Goal: Task Accomplishment & Management: Use online tool/utility

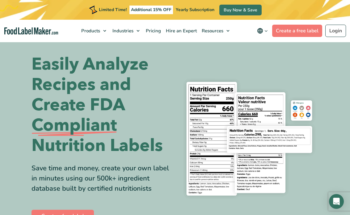
click at [341, 7] on div "Limited Time! Additional 15% OFF Yearly Subscription Buy Now & Save" at bounding box center [175, 10] width 350 height 20
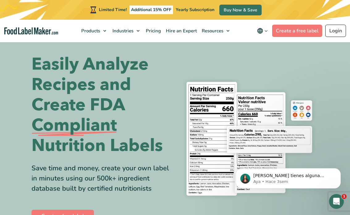
click at [333, 28] on link "Login" at bounding box center [335, 31] width 21 height 12
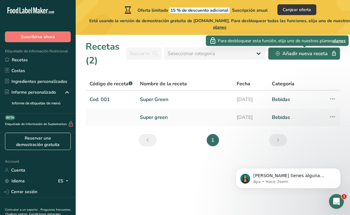
click at [289, 52] on div "Añadir nueva receta" at bounding box center [304, 53] width 56 height 7
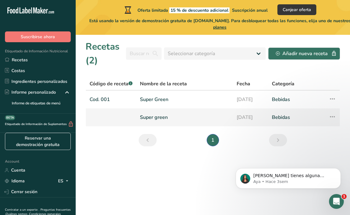
click at [335, 116] on icon at bounding box center [331, 116] width 7 height 11
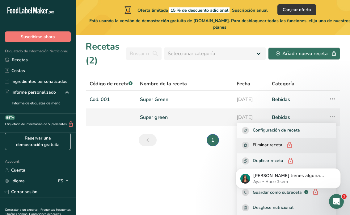
click at [313, 143] on div "Eliminar receta" at bounding box center [286, 146] width 89 height 8
click at [242, 145] on rect "button" at bounding box center [245, 145] width 7 height 7
click at [311, 65] on div "Recetas (2) Seleccionar categoría Todos Productos de panadería Bebidas Confiter…" at bounding box center [212, 54] width 254 height 28
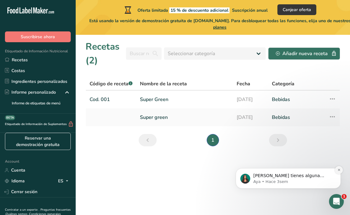
click at [338, 172] on icon "Dismiss notification" at bounding box center [338, 169] width 3 height 3
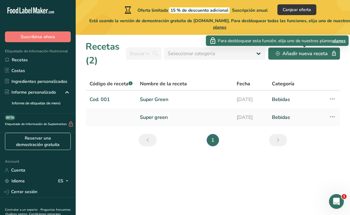
click at [312, 52] on div "Añadir nueva receta" at bounding box center [304, 53] width 56 height 7
click at [314, 56] on div "Añadir nueva receta" at bounding box center [304, 53] width 56 height 7
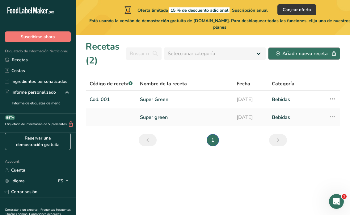
click at [314, 56] on div "Añadir nueva receta" at bounding box center [304, 53] width 56 height 7
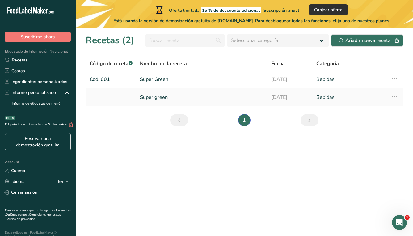
click at [328, 12] on span "Canjear oferta" at bounding box center [328, 9] width 28 height 6
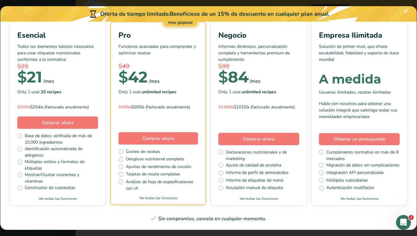
scroll to position [89, 0]
click at [106, 196] on link "Ver todas las funciones" at bounding box center [58, 199] width 96 height 6
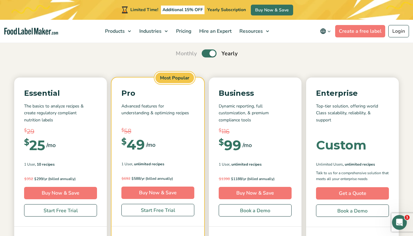
scroll to position [52, 0]
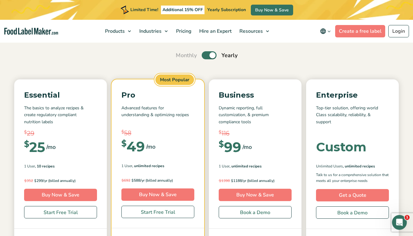
click at [207, 54] on label "Toggle" at bounding box center [209, 55] width 15 height 8
click at [181, 54] on input "Toggle" at bounding box center [179, 55] width 4 height 4
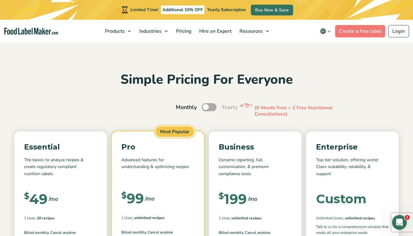
scroll to position [0, 0]
click at [216, 106] on label "Toggle" at bounding box center [209, 107] width 15 height 8
click at [181, 106] on input "Toggle" at bounding box center [179, 107] width 4 height 4
checkbox input "true"
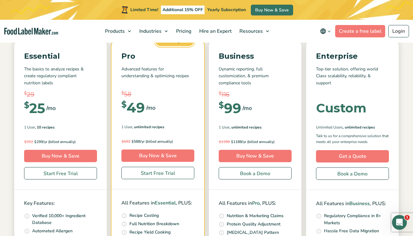
scroll to position [129, 0]
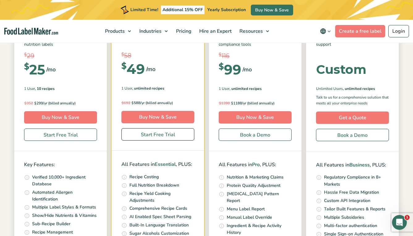
click at [175, 135] on link "Start Free Trial" at bounding box center [157, 134] width 73 height 12
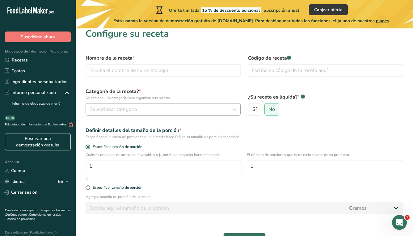
scroll to position [5, 0]
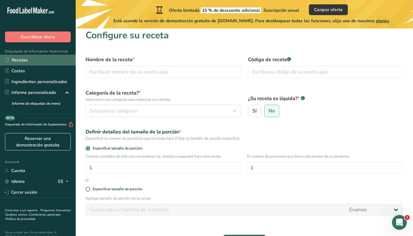
click at [20, 64] on link "Recetas" at bounding box center [38, 60] width 76 height 11
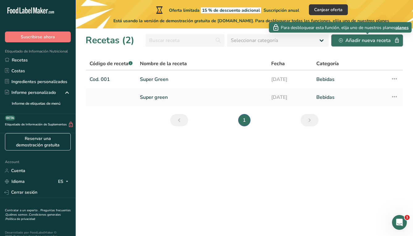
click at [357, 39] on div "Añadir nueva receta" at bounding box center [367, 40] width 56 height 7
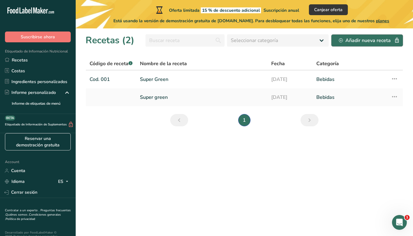
click at [357, 39] on div "Añadir nueva receta" at bounding box center [367, 40] width 56 height 7
click at [38, 144] on link "Reservar una demostración gratuita" at bounding box center [38, 141] width 66 height 17
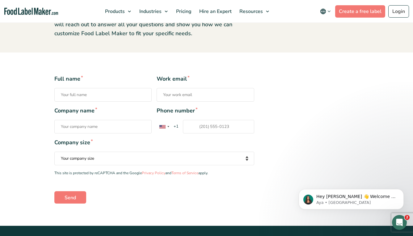
scroll to position [81, 0]
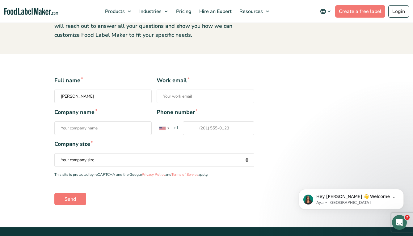
type input "[PERSON_NAME]"
type input "smoothie plus"
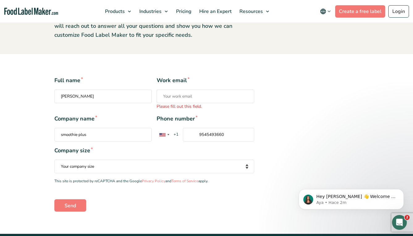
type input "9545493660"
select select "Fewer than 10 Employees"
type input "carlosband_15@hotmail.com"
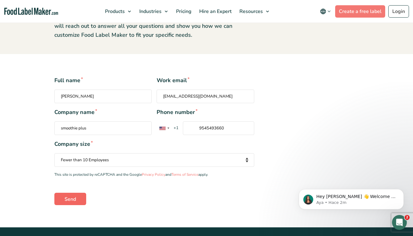
click at [69, 193] on input "Send" at bounding box center [70, 199] width 32 height 12
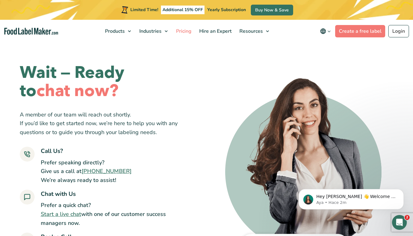
click at [187, 32] on span "Pricing" at bounding box center [183, 31] width 18 height 7
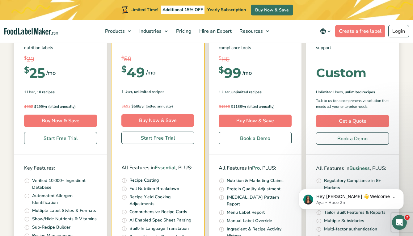
scroll to position [126, 0]
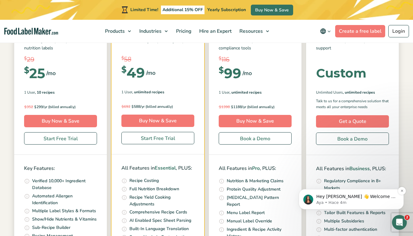
click at [343, 200] on p "Aya • Hace 4m" at bounding box center [356, 203] width 80 height 6
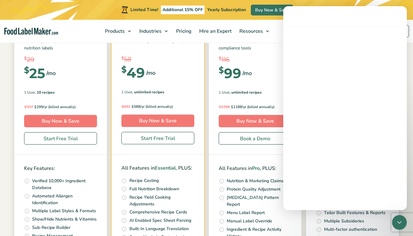
scroll to position [77, 0]
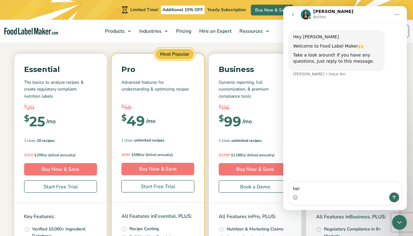
type textarea "hell"
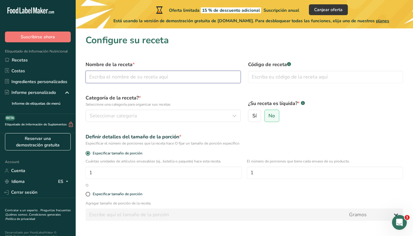
click at [145, 81] on input "text" at bounding box center [162, 77] width 155 height 12
type input "Super Clean"
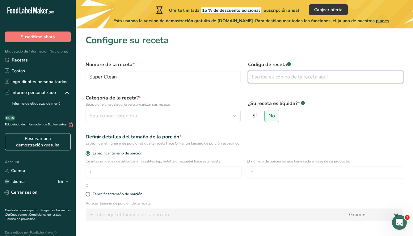
click at [258, 79] on input "text" at bounding box center [325, 77] width 155 height 12
type input "cod 002"
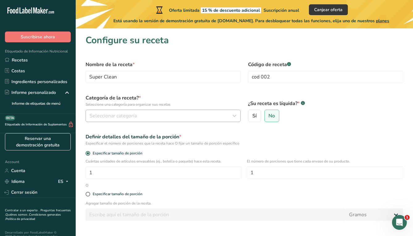
click at [151, 117] on div "Seleccionar categoría" at bounding box center [160, 115] width 143 height 7
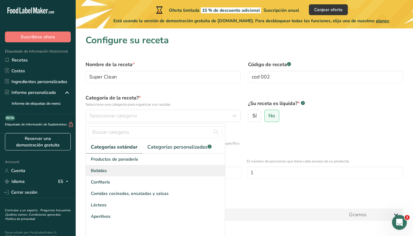
click at [135, 168] on div "Bebidas" at bounding box center [155, 170] width 139 height 11
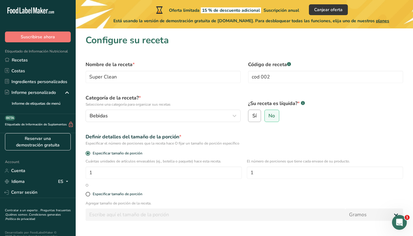
click at [255, 117] on span "Sí" at bounding box center [254, 116] width 4 height 6
click at [252, 117] on input "Sí" at bounding box center [250, 116] width 4 height 4
radio input "true"
radio input "false"
select select "22"
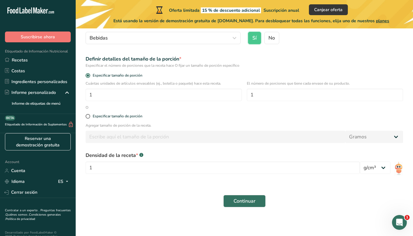
scroll to position [78, 0]
drag, startPoint x: 251, startPoint y: 195, endPoint x: 197, endPoint y: 179, distance: 56.0
click at [197, 179] on form "Nombre de la receta * Super Clean Código de receta .a-a{fill:#347362;}.b-a{fill…" at bounding box center [244, 94] width 325 height 231
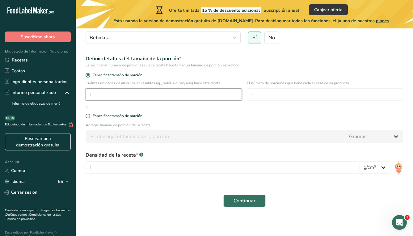
click at [158, 96] on input "1" at bounding box center [163, 94] width 156 height 12
type input "1"
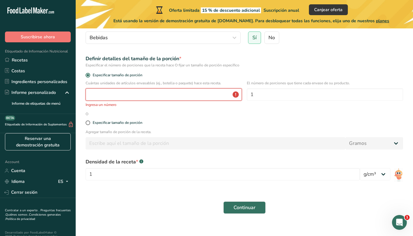
type input "1"
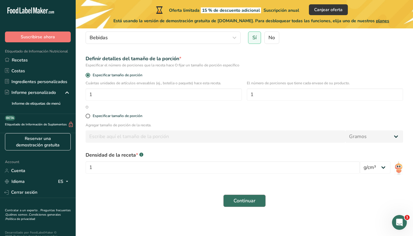
click at [257, 198] on button "Continuar" at bounding box center [244, 200] width 42 height 12
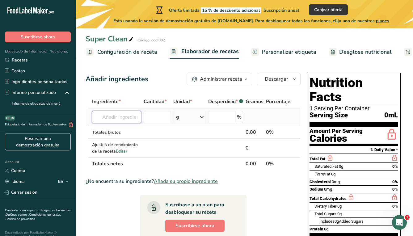
click at [121, 119] on input "text" at bounding box center [116, 117] width 49 height 12
type input "O"
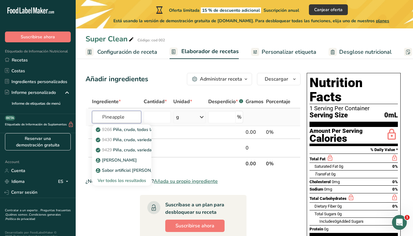
type input "Pineapple"
click at [127, 180] on div "Ver todos los resultados" at bounding box center [121, 180] width 49 height 6
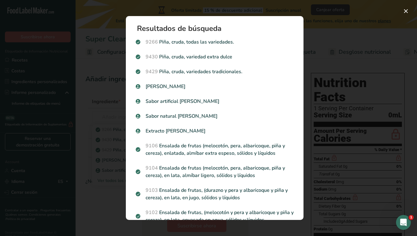
click at [118, 105] on div "Resultados de búsqueda 9266 Piña, cruda, todas las variedades. 9430 Piña, cruda…" at bounding box center [215, 117] width 198 height 223
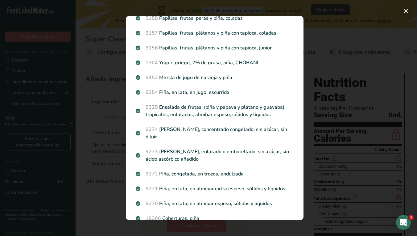
scroll to position [628, 0]
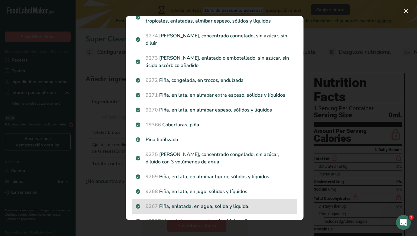
click at [231, 202] on p "9267 Piña, enlatada, en agua, sólida y líquida." at bounding box center [215, 205] width 158 height 7
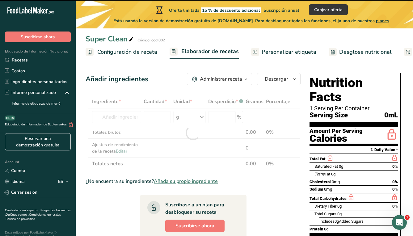
type input "0"
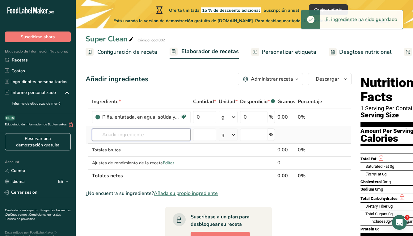
click at [133, 135] on input "text" at bounding box center [141, 134] width 98 height 12
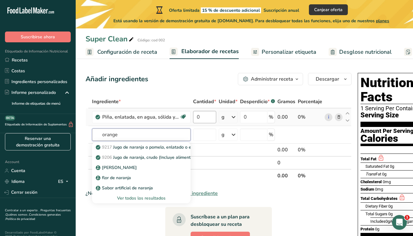
type input "orange"
click at [209, 116] on input "0" at bounding box center [204, 117] width 23 height 12
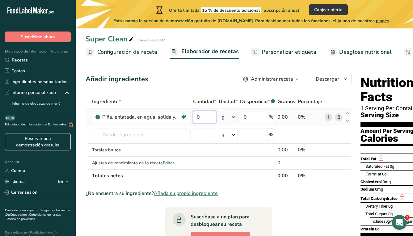
type input "6"
click at [231, 117] on div "Ingrediente * Cantidad * Unidad * Desperdicio * .a-a{fill:#347362;}.b-a{fill:#f…" at bounding box center [218, 138] width 266 height 87
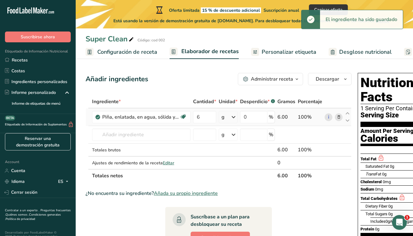
click at [233, 118] on icon at bounding box center [233, 116] width 7 height 11
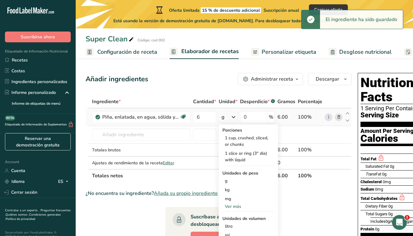
click at [235, 207] on div "Ver más" at bounding box center [248, 206] width 52 height 6
click at [235, 216] on div "lb" at bounding box center [248, 216] width 52 height 9
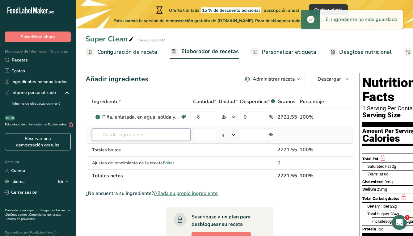
click at [150, 132] on input "text" at bounding box center [141, 134] width 98 height 12
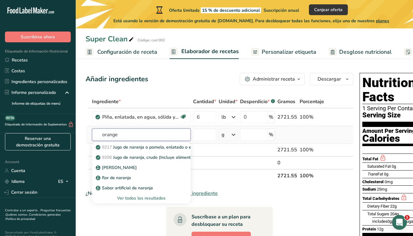
type input "orange"
click at [143, 197] on div "Ver todos los resultados" at bounding box center [141, 198] width 89 height 6
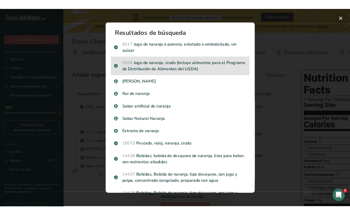
scroll to position [0, 0]
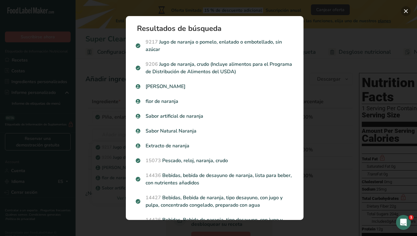
click at [405, 10] on button "Search results modal" at bounding box center [406, 11] width 10 height 10
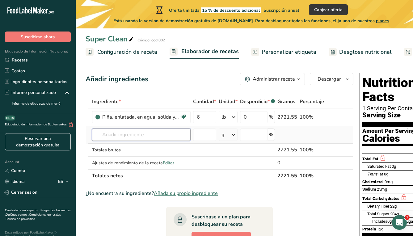
click at [125, 135] on input "text" at bounding box center [141, 134] width 98 height 12
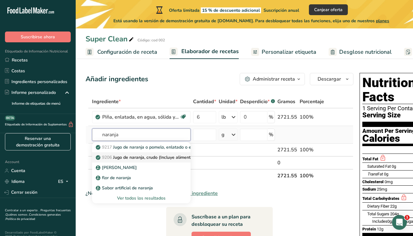
type input "naranja"
click at [140, 153] on link "9206 Jugo de naranja, crudo (Incluye alimentos para el Programa de Distribución…" at bounding box center [141, 157] width 98 height 10
type input "Orange juice, raw (Includes foods for USDA's Food Distribution Program)"
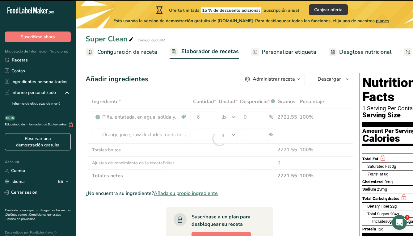
type input "0"
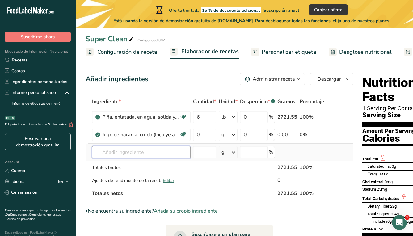
click at [132, 149] on input "text" at bounding box center [141, 152] width 98 height 12
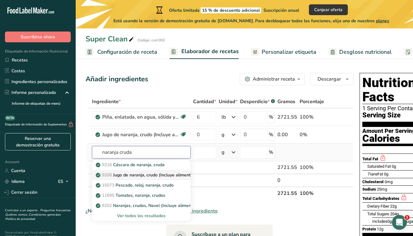
type input "naranja cruda"
click at [150, 177] on p "9206 Jugo de naranja, crudo (Incluye alimentos para el Programa de Distribución…" at bounding box center [204, 175] width 215 height 6
type input "Orange juice, raw (Includes foods for USDA's Food Distribution Program)"
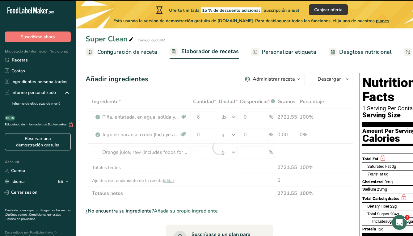
type input "0"
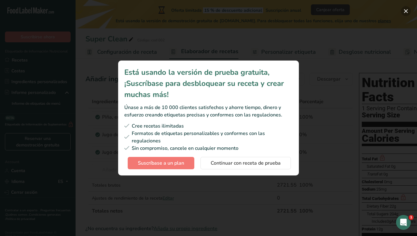
click at [405, 10] on button "Subscription modal" at bounding box center [406, 11] width 10 height 10
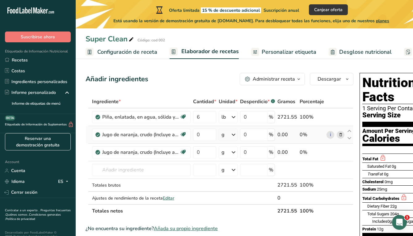
click at [340, 132] on icon at bounding box center [340, 134] width 4 height 6
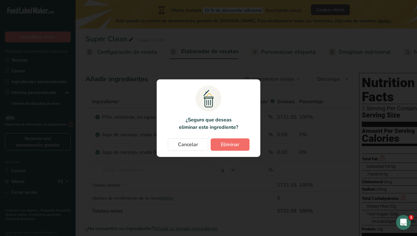
click at [224, 143] on span "Eliminar" at bounding box center [230, 144] width 19 height 7
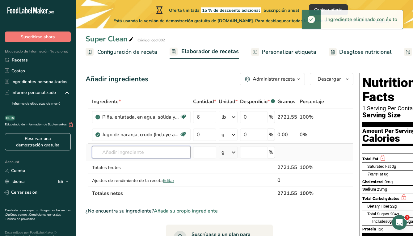
click at [140, 151] on input "text" at bounding box center [141, 152] width 98 height 12
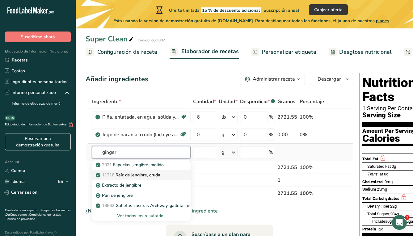
type input "ginger"
click at [143, 175] on p "11216 Raíz de jengibre, cruda" at bounding box center [128, 175] width 63 height 6
type input "[PERSON_NAME] root, raw"
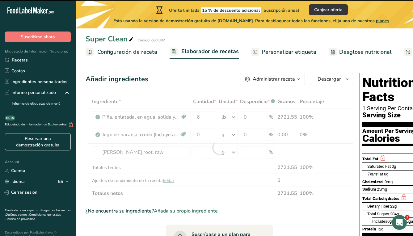
type input "0"
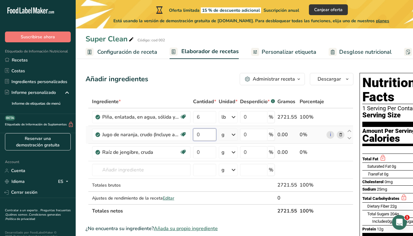
click at [211, 133] on input "0" at bounding box center [204, 134] width 23 height 12
type input "2544.9"
type input "2545"
click at [201, 149] on div "Ingrediente * Cantidad * Unidad * Desperdicio * .a-a{fill:#347362;}.b-a{fill:#f…" at bounding box center [219, 156] width 268 height 122
type input "249.999999"
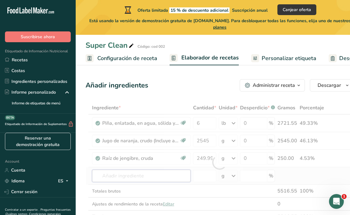
click at [148, 175] on div "Ingrediente * Cantidad * Unidad * Desperdicio * .a-a{fill:#347362;}.b-a{fill:#f…" at bounding box center [219, 163] width 268 height 122
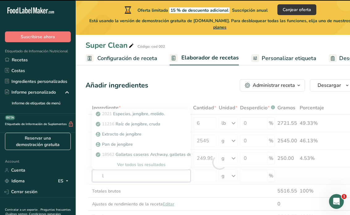
type input "le"
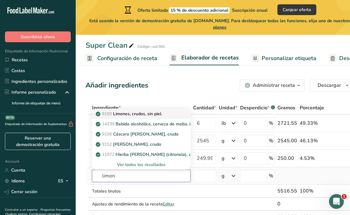
scroll to position [0, 1]
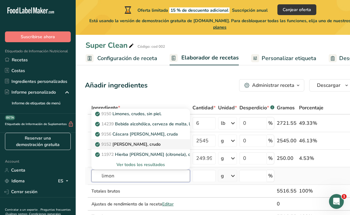
type input "limon"
click at [138, 147] on p "9152 [PERSON_NAME], crudo" at bounding box center [128, 144] width 64 height 6
type input "Lemon juice, raw"
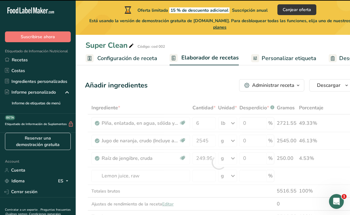
type input "0"
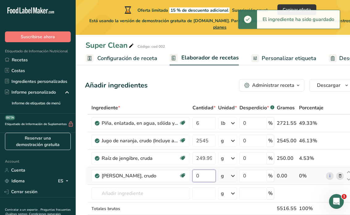
click at [204, 180] on input "0" at bounding box center [203, 176] width 23 height 12
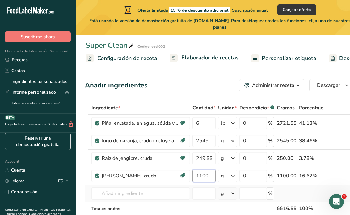
type input "1100"
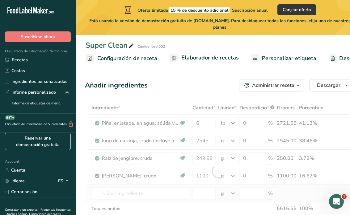
click at [281, 189] on div "Ingrediente * Cantidad * Unidad * Desperdicio * .a-a{fill:#347362;}.b-a{fill:#f…" at bounding box center [219, 172] width 268 height 140
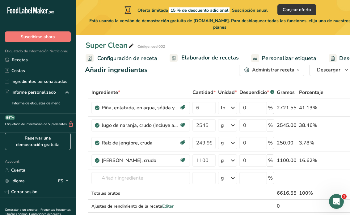
scroll to position [3, 0]
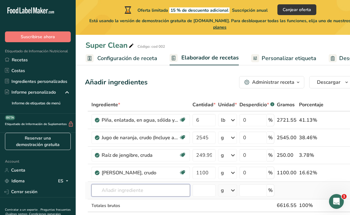
click at [150, 191] on input "text" at bounding box center [140, 191] width 98 height 12
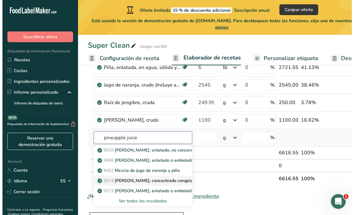
scroll to position [56, 0]
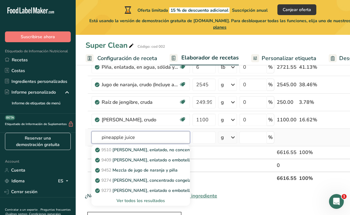
type input "pineapple juice"
click at [152, 200] on div "Ver todos los resultados" at bounding box center [140, 201] width 89 height 6
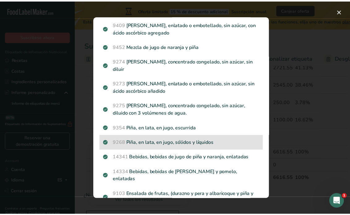
scroll to position [69, 0]
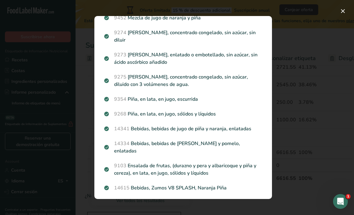
click at [313, 113] on div "Search results modal" at bounding box center [177, 107] width 354 height 215
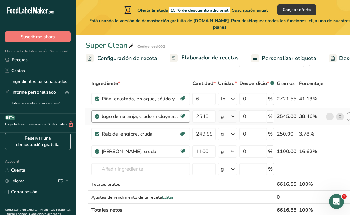
scroll to position [19, 0]
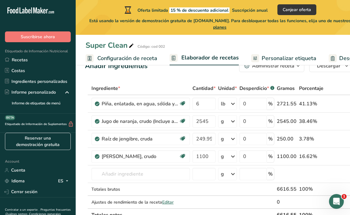
click at [283, 56] on span "Personalizar etiqueta" at bounding box center [288, 58] width 55 height 8
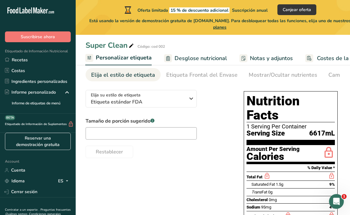
scroll to position [16, 0]
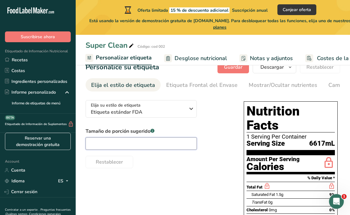
click at [153, 141] on input "text" at bounding box center [140, 144] width 111 height 12
type input "16 oz"
click at [152, 186] on div "Elija su estilo de etiqueta Etiqueta estándar FDA [GEOGRAPHIC_DATA]. (FDA) Etiq…" at bounding box center [212, 214] width 254 height 238
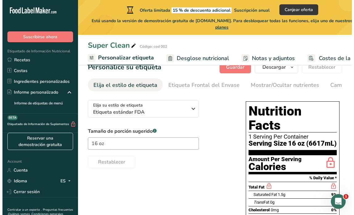
scroll to position [20, 0]
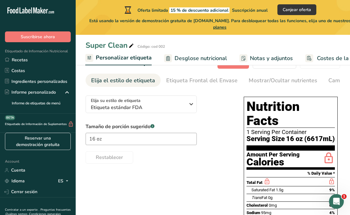
click at [186, 58] on span "Desglose nutricional" at bounding box center [200, 58] width 52 height 8
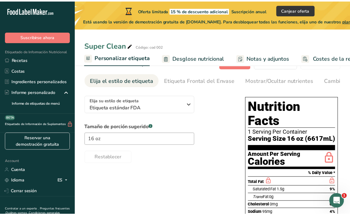
scroll to position [0, 184]
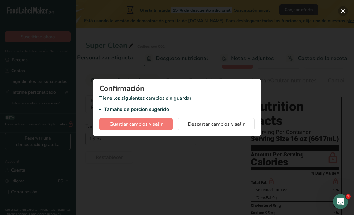
click at [343, 10] on button "button" at bounding box center [343, 11] width 10 height 10
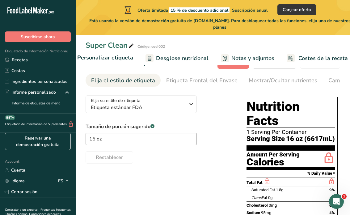
click at [172, 62] on span "Desglose nutricional" at bounding box center [182, 58] width 52 height 8
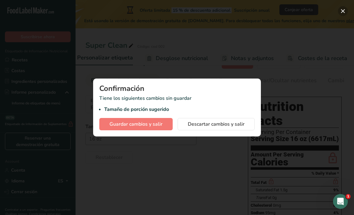
click at [339, 12] on button "button" at bounding box center [343, 11] width 10 height 10
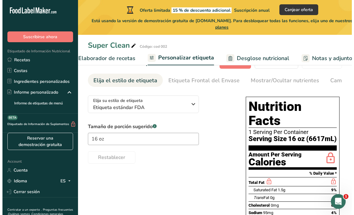
scroll to position [0, 40]
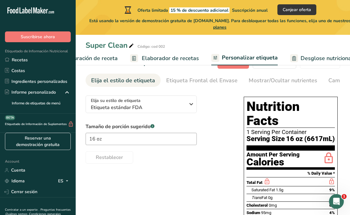
click at [165, 62] on span "Elaborador de recetas" at bounding box center [170, 58] width 57 height 8
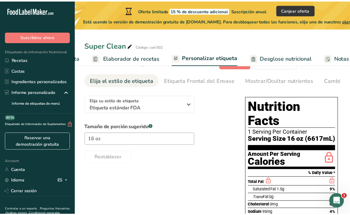
scroll to position [0, 86]
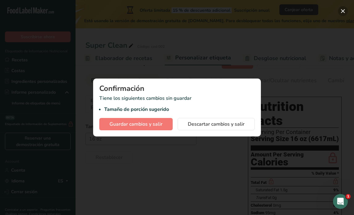
click at [343, 12] on button "button" at bounding box center [343, 11] width 10 height 10
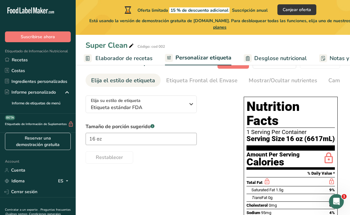
click at [116, 58] on span "Elaborador de recetas" at bounding box center [123, 58] width 57 height 8
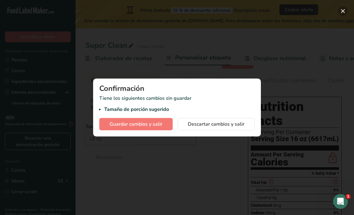
click at [345, 11] on button "button" at bounding box center [343, 11] width 10 height 10
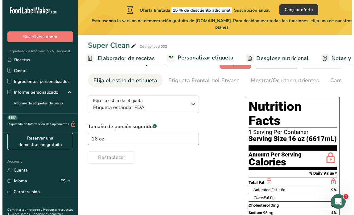
scroll to position [0, 0]
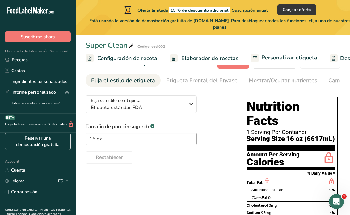
click at [116, 57] on span "Configuración de receta" at bounding box center [127, 58] width 60 height 8
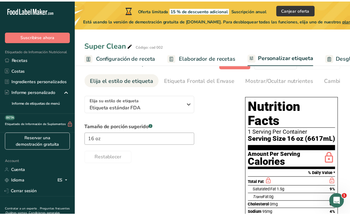
scroll to position [0, 2]
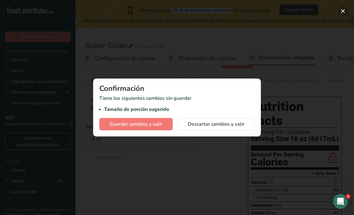
click at [344, 12] on button "button" at bounding box center [343, 11] width 10 height 10
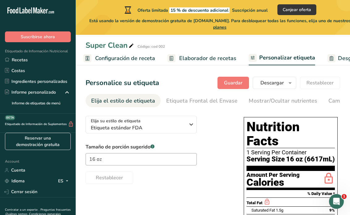
scroll to position [0, 0]
click at [171, 101] on div "Etiqueta Frontal del Envase" at bounding box center [201, 101] width 71 height 8
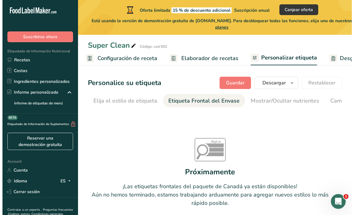
scroll to position [0, 73]
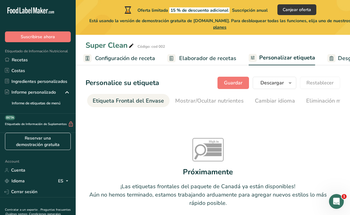
click at [192, 60] on span "Elaborador de recetas" at bounding box center [207, 58] width 57 height 8
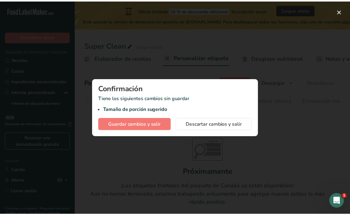
scroll to position [0, 86]
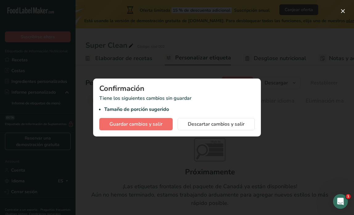
click at [139, 125] on span "Guardar cambios y salir" at bounding box center [136, 124] width 53 height 7
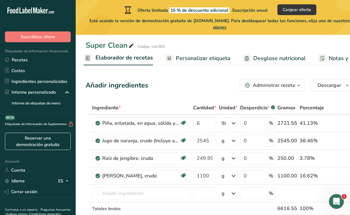
click at [124, 57] on span "Elaborador de recetas" at bounding box center [123, 58] width 57 height 8
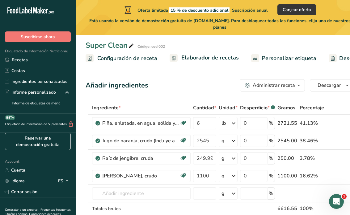
click at [113, 57] on span "Configuración de receta" at bounding box center [127, 58] width 60 height 8
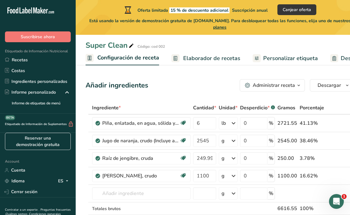
scroll to position [0, 2]
select select "22"
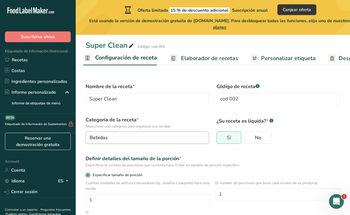
scroll to position [43, 0]
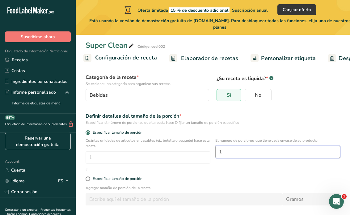
click at [234, 154] on input "1" at bounding box center [277, 152] width 125 height 12
type input "16"
click at [177, 158] on input "1" at bounding box center [147, 158] width 125 height 12
type input "12"
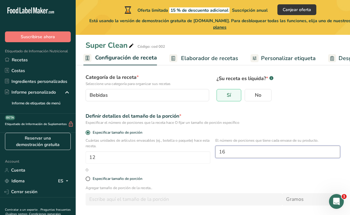
click at [248, 149] on input "16" at bounding box center [277, 152] width 125 height 12
type input "1"
click at [230, 177] on label "Especificar tamaño de porción" at bounding box center [212, 179] width 254 height 5
click at [89, 177] on input "Especificar tamaño de porción" at bounding box center [87, 179] width 4 height 4
radio input "true"
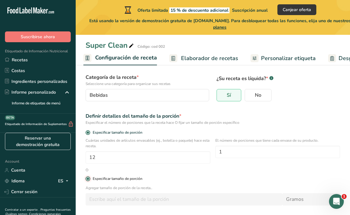
radio input "false"
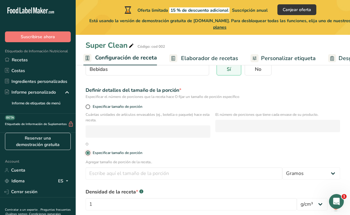
scroll to position [69, 0]
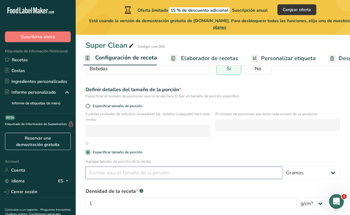
click at [158, 174] on input "number" at bounding box center [183, 173] width 197 height 12
type input "16"
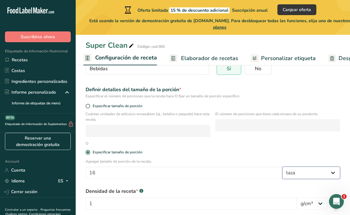
select select "18"
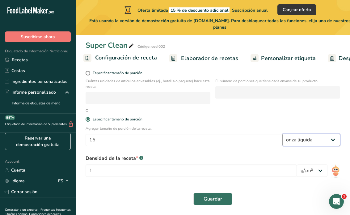
scroll to position [102, 0]
click at [218, 204] on button "Guardar" at bounding box center [212, 199] width 39 height 12
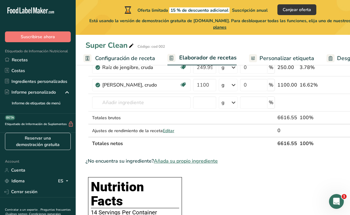
scroll to position [91, 0]
click at [144, 58] on span "Configuración de receta" at bounding box center [125, 58] width 60 height 8
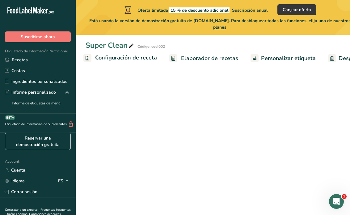
select select "18"
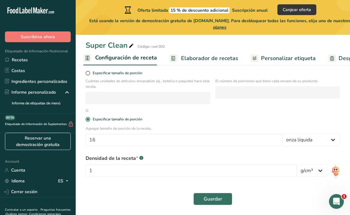
scroll to position [102, 0]
select select "22"
click at [220, 201] on span "Guardar" at bounding box center [212, 199] width 19 height 7
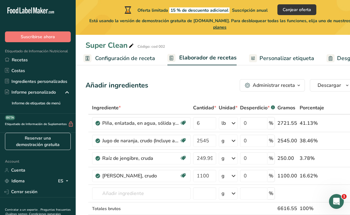
click at [300, 61] on span "Personalizar etiqueta" at bounding box center [286, 58] width 55 height 8
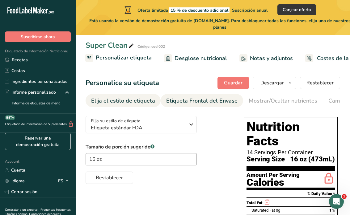
click at [197, 101] on div "Etiqueta Frontal del Envase" at bounding box center [201, 101] width 71 height 8
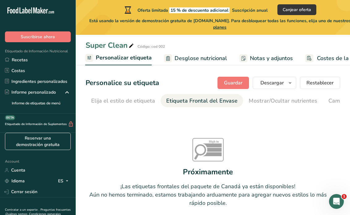
scroll to position [0, 73]
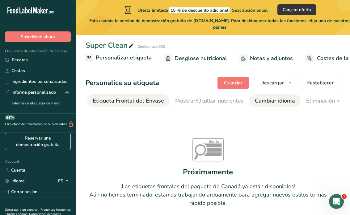
click at [258, 102] on div "Cambiar idioma" at bounding box center [275, 101] width 40 height 8
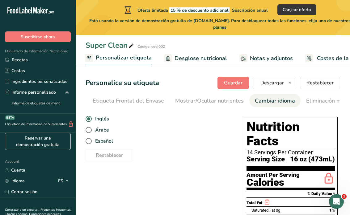
scroll to position [0, 232]
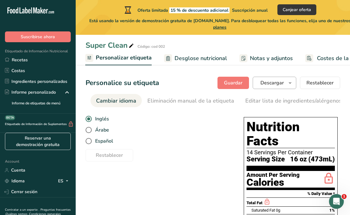
click at [279, 85] on span "Descargar" at bounding box center [271, 82] width 23 height 7
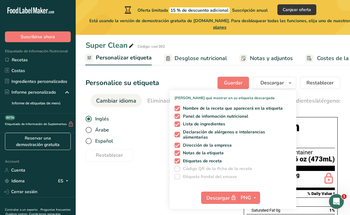
click at [183, 73] on section "Personalice su etiqueta [GEOGRAPHIC_DATA] [GEOGRAPHIC_DATA] [PERSON_NAME] qué m…" at bounding box center [213, 213] width 274 height 292
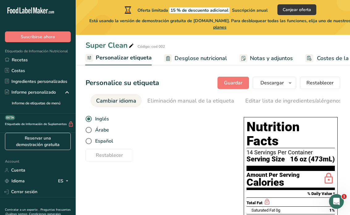
click at [168, 52] on link "Desglose nutricional" at bounding box center [195, 59] width 63 height 14
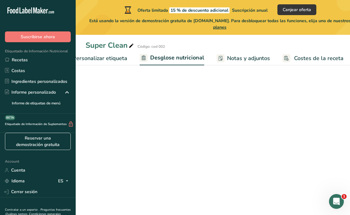
select select "Calories"
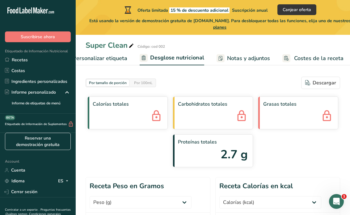
click at [117, 57] on span "Personalizar etiqueta" at bounding box center [100, 58] width 55 height 8
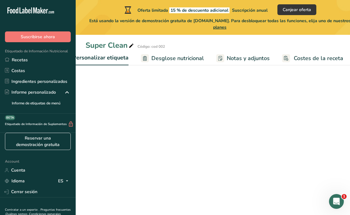
scroll to position [0, 165]
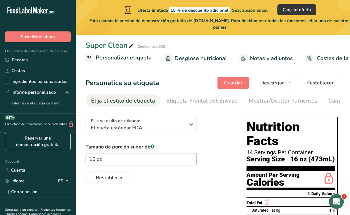
click at [177, 59] on span "Desglose nutricional" at bounding box center [200, 58] width 52 height 8
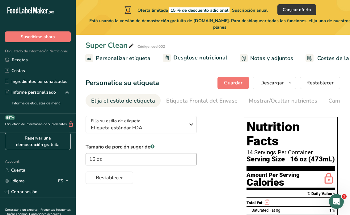
scroll to position [0, 189]
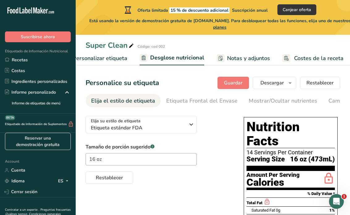
select select "Calories"
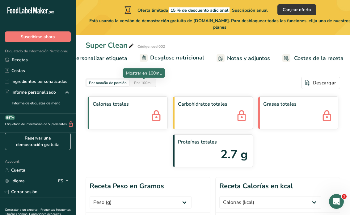
click at [145, 82] on div "Por 100mL" at bounding box center [142, 83] width 23 height 7
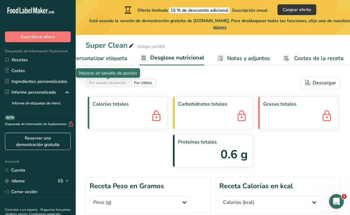
click at [119, 84] on div "Por tamaño de porción" at bounding box center [107, 83] width 43 height 7
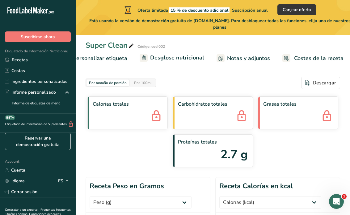
scroll to position [0, 0]
click at [119, 60] on span "Personalizar etiqueta" at bounding box center [100, 58] width 55 height 8
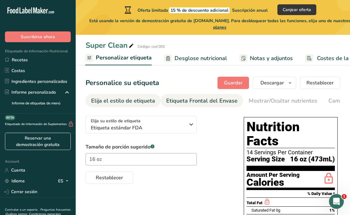
click at [215, 100] on div "Etiqueta Frontal del Envase" at bounding box center [201, 101] width 71 height 8
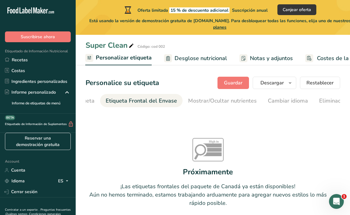
scroll to position [0, 73]
click at [261, 98] on div "Cambiar idioma" at bounding box center [275, 101] width 40 height 8
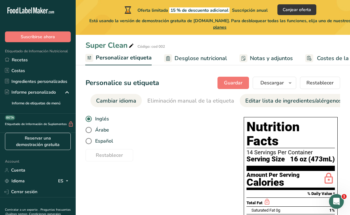
click at [283, 98] on div "Editar lista de ingredientes/alérgenos" at bounding box center [293, 101] width 96 height 8
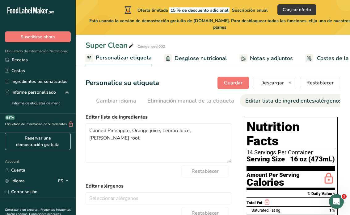
scroll to position [0, 322]
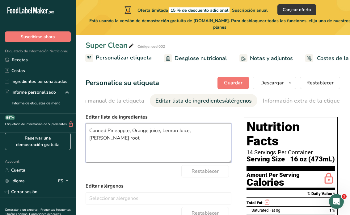
drag, startPoint x: 108, startPoint y: 130, endPoint x: 66, endPoint y: 130, distance: 42.3
click at [66, 130] on div ".a-20{fill:#fff;} Suscribirse ahora Etiquetado de Información Nutricional Recet…" at bounding box center [175, 179] width 350 height 359
click at [181, 132] on textarea "Orange juice, Lemon Juice, [PERSON_NAME] root" at bounding box center [158, 143] width 146 height 40
click at [223, 130] on textarea "Orange juice, Lemon Juice, [PERSON_NAME] root, Pineapple juice with acid ascorb…" at bounding box center [158, 143] width 146 height 40
type textarea "Orange juice, Lemon Juice, [PERSON_NAME] root, Pineapple juice with Vitamin C (…"
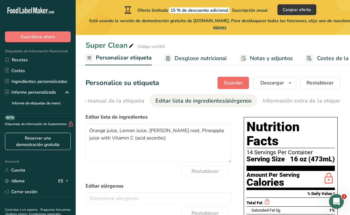
click at [243, 81] on button "Guardar" at bounding box center [232, 83] width 31 height 12
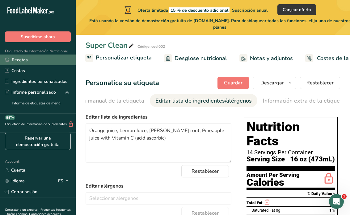
click at [18, 58] on link "Recetas" at bounding box center [38, 60] width 76 height 11
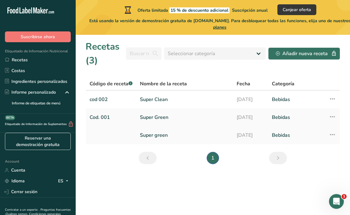
click at [152, 136] on link "Super green" at bounding box center [184, 135] width 89 height 13
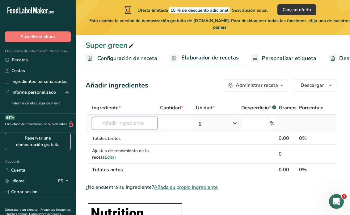
click at [152, 124] on input "text" at bounding box center [124, 123] width 65 height 12
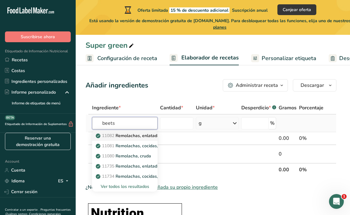
type input "beets"
click at [140, 138] on p "11082 Remolachas, enlatadas, en paquete regular, sólidas y líquidas" at bounding box center [167, 136] width 141 height 6
type input "Beets, canned, regular pack, solids and liquids"
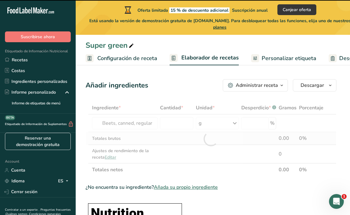
type input "0"
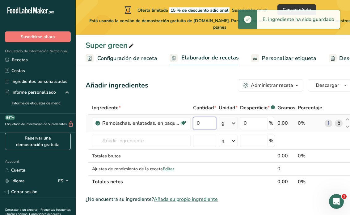
click at [209, 123] on input "0" at bounding box center [204, 123] width 23 height 12
type input "6"
click at [231, 122] on div "Ingrediente * Cantidad * Unidad * Desperdicio * .a-a{fill:#347362;}.b-a{fill:#f…" at bounding box center [218, 145] width 266 height 87
click at [234, 127] on icon at bounding box center [233, 123] width 7 height 11
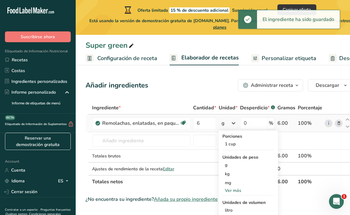
click at [241, 189] on div "Ver más" at bounding box center [248, 191] width 52 height 6
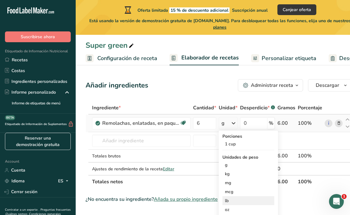
click at [241, 202] on div "lb" at bounding box center [248, 201] width 52 height 9
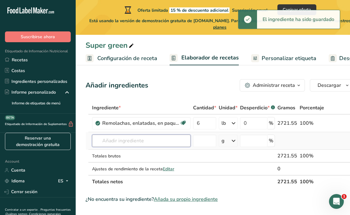
click at [151, 140] on input "text" at bounding box center [141, 141] width 98 height 12
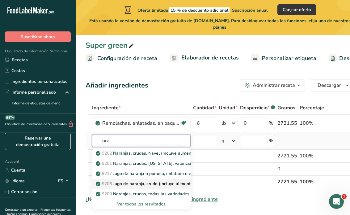
type input "ora"
click at [158, 183] on p "9206 Jugo de naranja, crudo (Incluye alimentos para el Programa de Distribución…" at bounding box center [204, 184] width 215 height 6
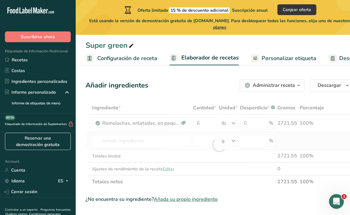
type input "Orange juice, raw (Includes foods for USDA's Food Distribution Program)"
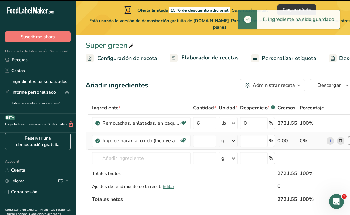
type input "0"
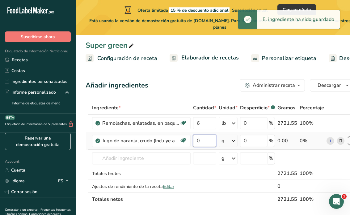
click at [202, 144] on input "0" at bounding box center [204, 141] width 23 height 12
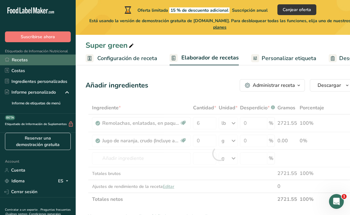
click at [27, 58] on link "Recetas" at bounding box center [38, 60] width 76 height 11
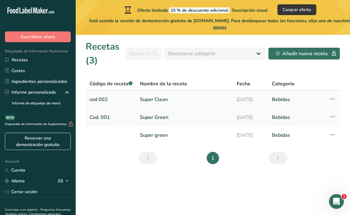
click at [166, 101] on link "Super Clean" at bounding box center [184, 99] width 89 height 13
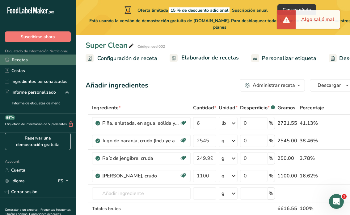
click at [24, 64] on link "Recetas" at bounding box center [38, 60] width 76 height 11
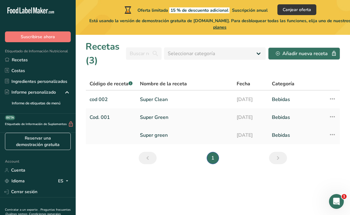
click at [162, 133] on link "Super green" at bounding box center [184, 135] width 89 height 13
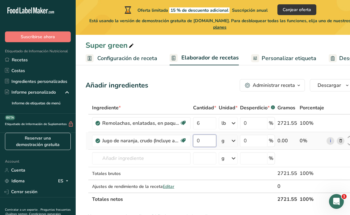
click at [210, 140] on input "0" at bounding box center [204, 141] width 23 height 12
type input "2545"
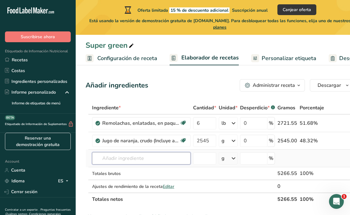
click at [145, 158] on div "Ingrediente * Cantidad * Unidad * Desperdicio * .a-a{fill:#347362;}.b-a{fill:#f…" at bounding box center [219, 154] width 268 height 105
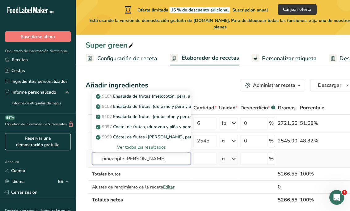
type input "pineapple [PERSON_NAME]"
click at [148, 148] on div "Ver todos los resultados" at bounding box center [141, 147] width 89 height 6
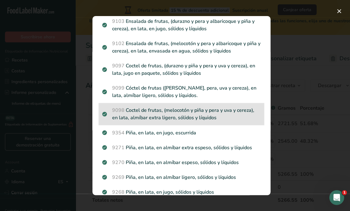
scroll to position [44, 0]
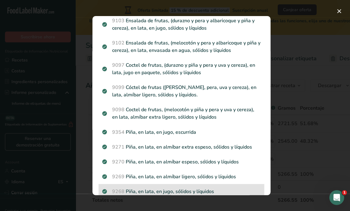
click at [163, 188] on p "9268 Piña, en lata, en jugo, sólidos y líquidos" at bounding box center [181, 190] width 158 height 7
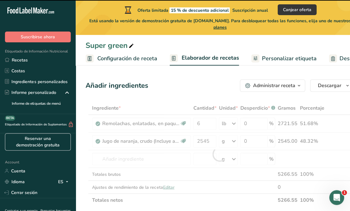
type input "0"
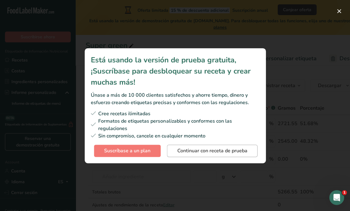
click at [239, 153] on span "Continuar con receta de prueba" at bounding box center [212, 150] width 70 height 7
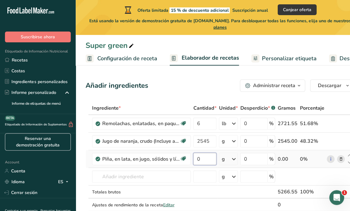
click at [206, 158] on input "0" at bounding box center [204, 158] width 23 height 12
type input "6"
click at [225, 159] on div "Ingrediente * Cantidad * Unidad * Desperdicio * .a-a{fill:#347362;}.b-a{fill:#f…" at bounding box center [219, 163] width 268 height 122
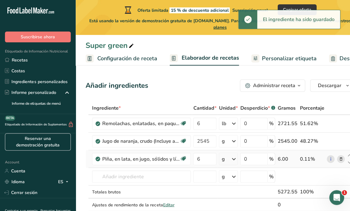
click at [231, 160] on icon at bounding box center [233, 158] width 7 height 11
click at [234, 162] on icon at bounding box center [233, 158] width 7 height 11
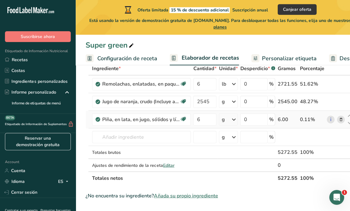
scroll to position [43, 0]
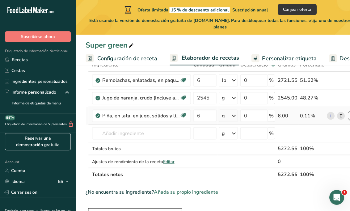
click at [235, 107] on td "g Porciones 1 cup, crushed, sliced, or chunks 1 slice or ring (3" dia) with liq…" at bounding box center [227, 116] width 21 height 18
click at [235, 116] on icon at bounding box center [233, 115] width 7 height 11
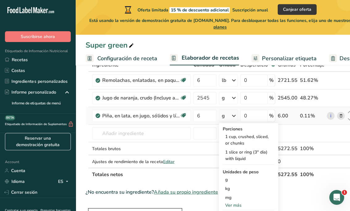
click at [240, 203] on div "Ver más" at bounding box center [248, 205] width 52 height 6
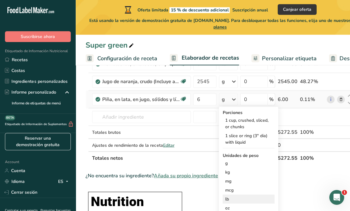
scroll to position [65, 0]
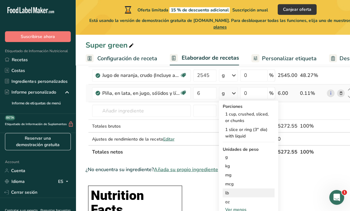
click at [239, 192] on div "lb" at bounding box center [248, 192] width 52 height 9
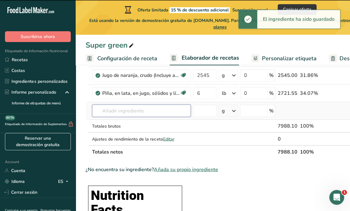
click at [135, 112] on input "text" at bounding box center [141, 111] width 98 height 12
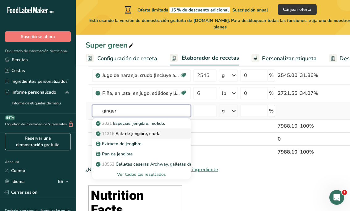
type input "ginger"
click at [143, 134] on p "11216 Raíz de jengibre, cruda" at bounding box center [128, 133] width 63 height 6
type input "[PERSON_NAME] root, raw"
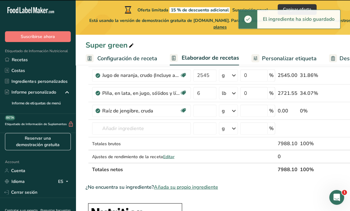
type input "0"
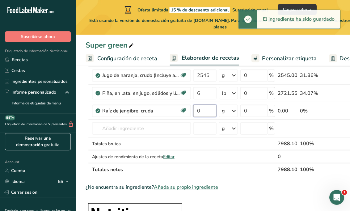
click at [201, 110] on input "0" at bounding box center [204, 111] width 23 height 12
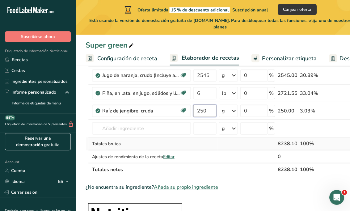
type input "250"
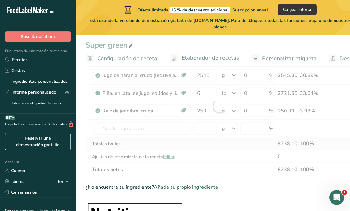
click at [232, 141] on div "Ingrediente * Cantidad * Unidad * Desperdicio * .a-a{fill:#347362;}.b-a{fill:#f…" at bounding box center [219, 106] width 268 height 140
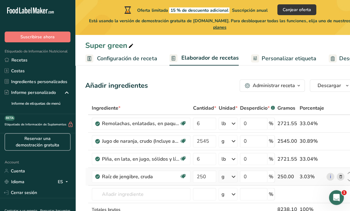
scroll to position [0, 0]
click at [144, 56] on span "Configuración de receta" at bounding box center [127, 58] width 60 height 8
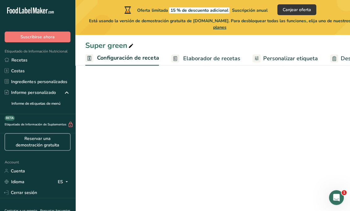
scroll to position [0, 2]
select select "5"
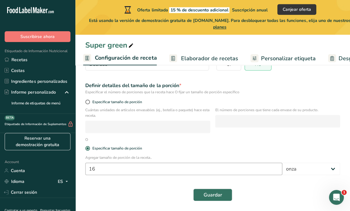
scroll to position [73, 0]
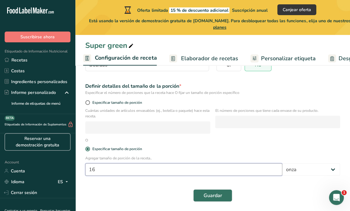
click at [160, 166] on input "16" at bounding box center [183, 169] width 197 height 12
type input "1"
type input "192"
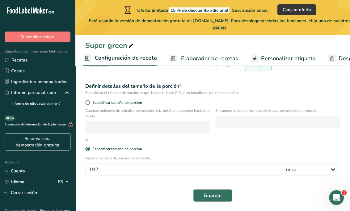
click at [216, 191] on span "Guardar" at bounding box center [212, 194] width 19 height 7
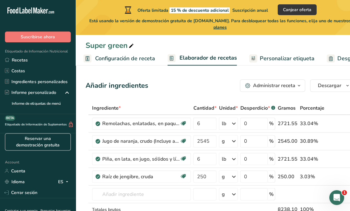
click at [141, 58] on span "Configuración de receta" at bounding box center [125, 58] width 60 height 8
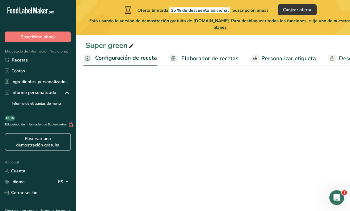
select select "5"
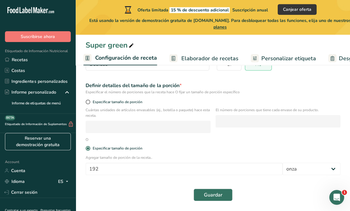
scroll to position [73, 0]
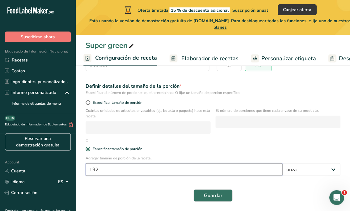
click at [198, 165] on input "192" at bounding box center [183, 169] width 197 height 12
click at [198, 169] on input "192" at bounding box center [183, 169] width 197 height 12
type input "16"
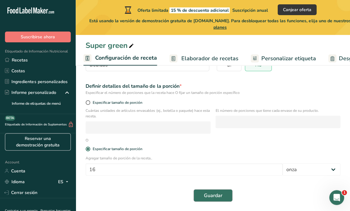
click at [221, 193] on span "Guardar" at bounding box center [212, 194] width 19 height 7
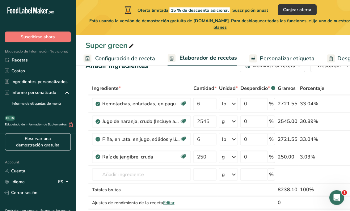
scroll to position [2, 0]
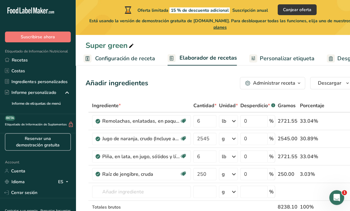
click at [274, 60] on span "Personalizar etiqueta" at bounding box center [286, 58] width 55 height 8
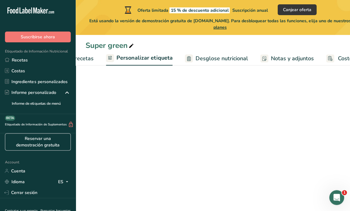
scroll to position [2, 0]
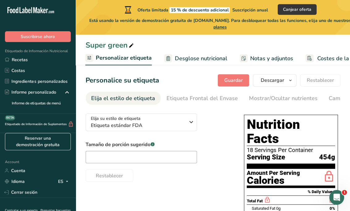
click at [258, 153] on span "Serving Size" at bounding box center [265, 157] width 38 height 8
click at [253, 147] on div "18 Servings Per Container" at bounding box center [290, 150] width 88 height 6
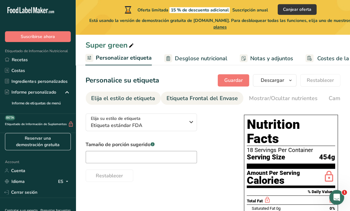
click at [216, 100] on div "Etiqueta Frontal del Envase" at bounding box center [201, 98] width 71 height 8
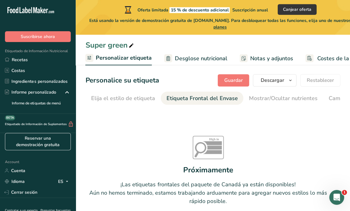
scroll to position [0, 73]
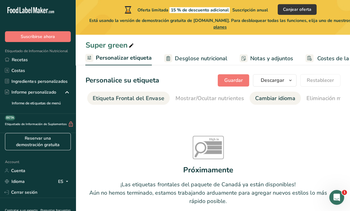
click at [263, 98] on div "Cambiar idioma" at bounding box center [275, 98] width 40 height 8
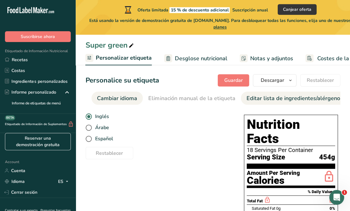
scroll to position [0, 232]
click at [296, 94] on div "Editar lista de ingredientes/alérgenos" at bounding box center [293, 98] width 96 height 8
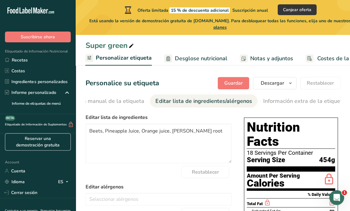
scroll to position [0, 0]
click at [265, 150] on div "18 Servings Per Container" at bounding box center [290, 153] width 88 height 6
click at [251, 150] on div "18 Servings Per Container" at bounding box center [290, 153] width 88 height 6
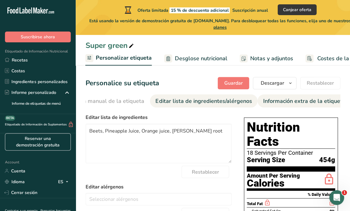
click at [279, 99] on div "Información extra de la etiqueta" at bounding box center [304, 101] width 82 height 8
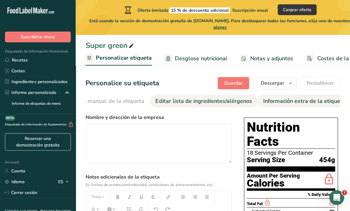
click at [174, 100] on div "Editar lista de ingredientes/alérgenos" at bounding box center [203, 101] width 96 height 8
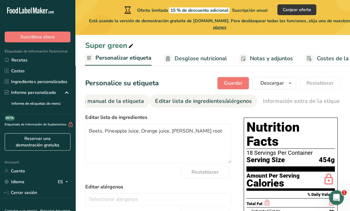
click at [98, 101] on div "Eliminación manual de la etiqueta" at bounding box center [100, 101] width 87 height 8
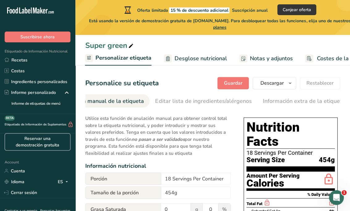
scroll to position [0, 283]
click at [277, 150] on div "18 Servings Per Container" at bounding box center [290, 153] width 88 height 6
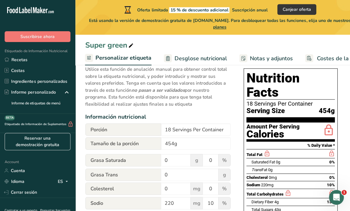
scroll to position [51, 0]
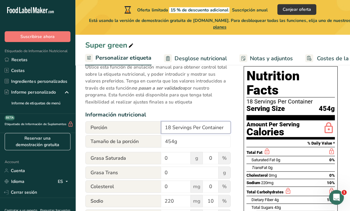
click at [173, 128] on input "18 Servings Per Container" at bounding box center [195, 127] width 69 height 12
click at [172, 128] on input "18 Servings Per Container" at bounding box center [195, 127] width 69 height 12
type input "1 Servings Per Container"
click at [171, 140] on input "454g" at bounding box center [195, 141] width 69 height 12
click at [177, 142] on input "454g" at bounding box center [195, 141] width 69 height 12
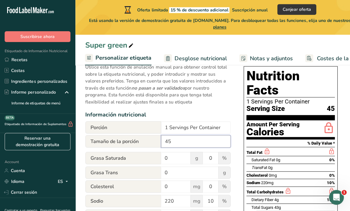
type input "4"
type input "16 oz"
click at [221, 105] on p "Utilice esta función de anulación manual para obtener control total sobre la et…" at bounding box center [158, 82] width 146 height 45
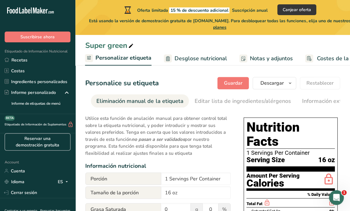
scroll to position [0, 0]
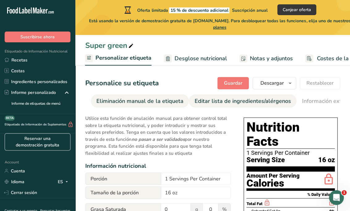
click at [208, 104] on div "Editar lista de ingredientes/alérgenos" at bounding box center [242, 101] width 96 height 8
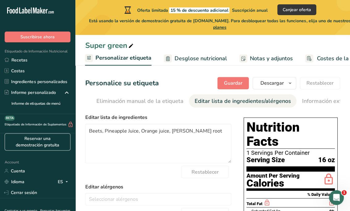
scroll to position [0, 322]
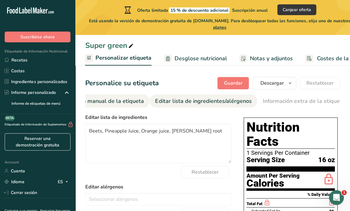
click at [122, 98] on div "Eliminación manual de la etiqueta" at bounding box center [100, 101] width 87 height 8
type input "18 Servings Per Container"
type input "454g"
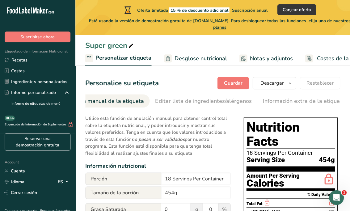
scroll to position [0, 283]
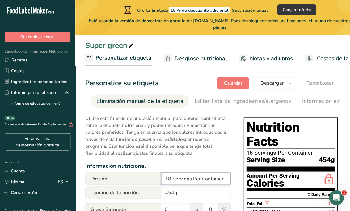
click at [170, 178] on input "18 Servings Per Container" at bounding box center [195, 178] width 69 height 12
type input "1 Servings Per Container"
drag, startPoint x: 179, startPoint y: 191, endPoint x: 139, endPoint y: 191, distance: 40.7
click at [139, 191] on div "Tamaño de la porción 454g" at bounding box center [157, 192] width 145 height 12
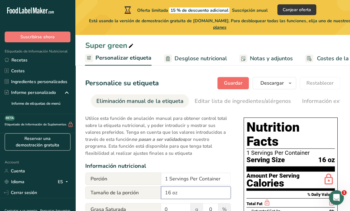
type input "16 oz"
click at [233, 87] on button "Guardar" at bounding box center [232, 83] width 31 height 12
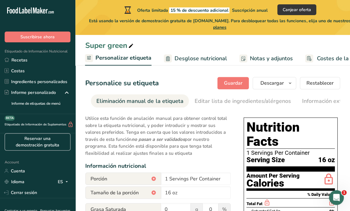
scroll to position [0, 0]
